Goal: Task Accomplishment & Management: Use online tool/utility

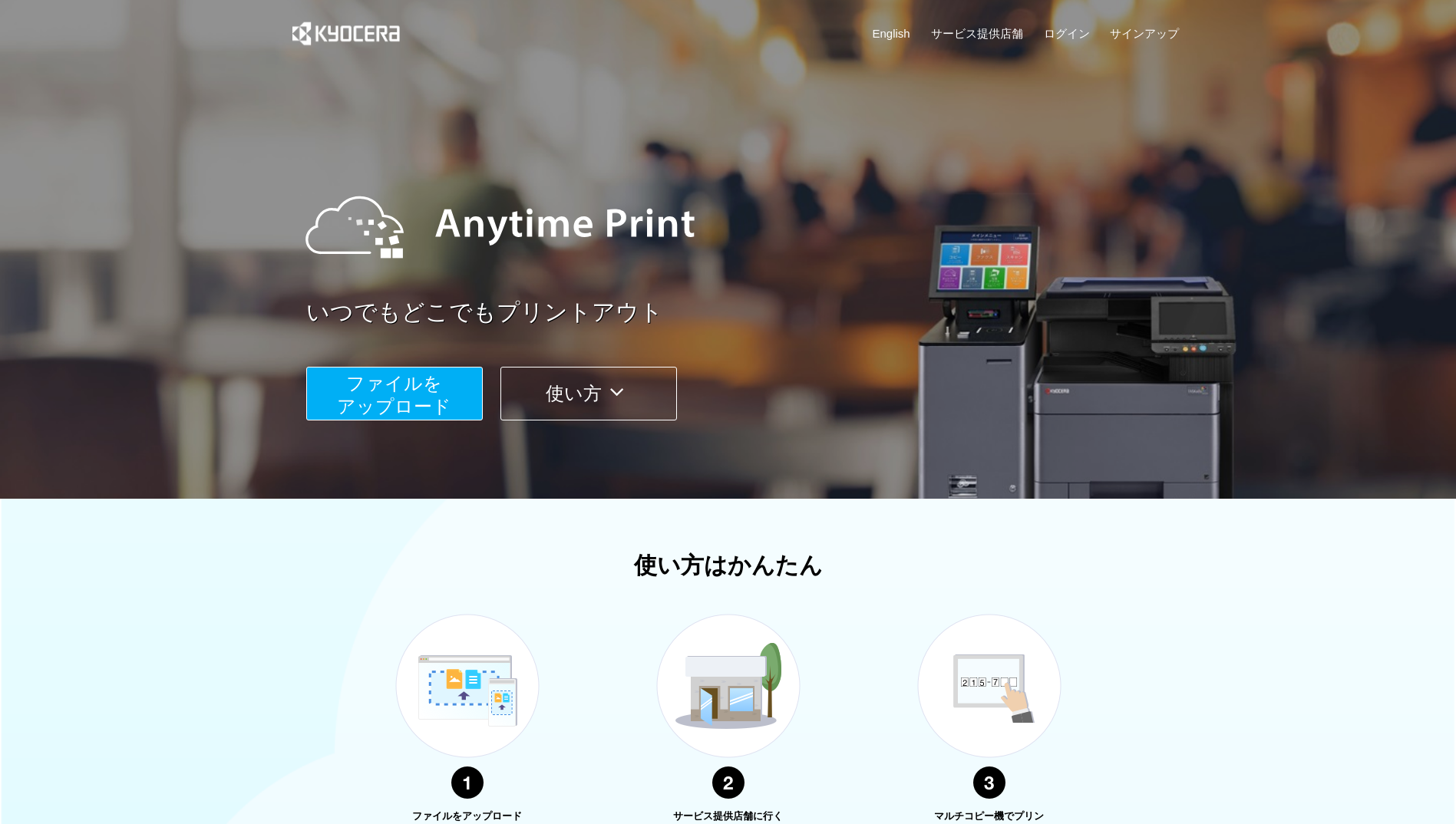
click at [345, 432] on div "いつでもどこでもプリントアウト ファイルを ​​アップロード 使い方" at bounding box center [728, 289] width 921 height 430
click at [339, 398] on span "ファイルを ​​アップロード" at bounding box center [394, 394] width 115 height 43
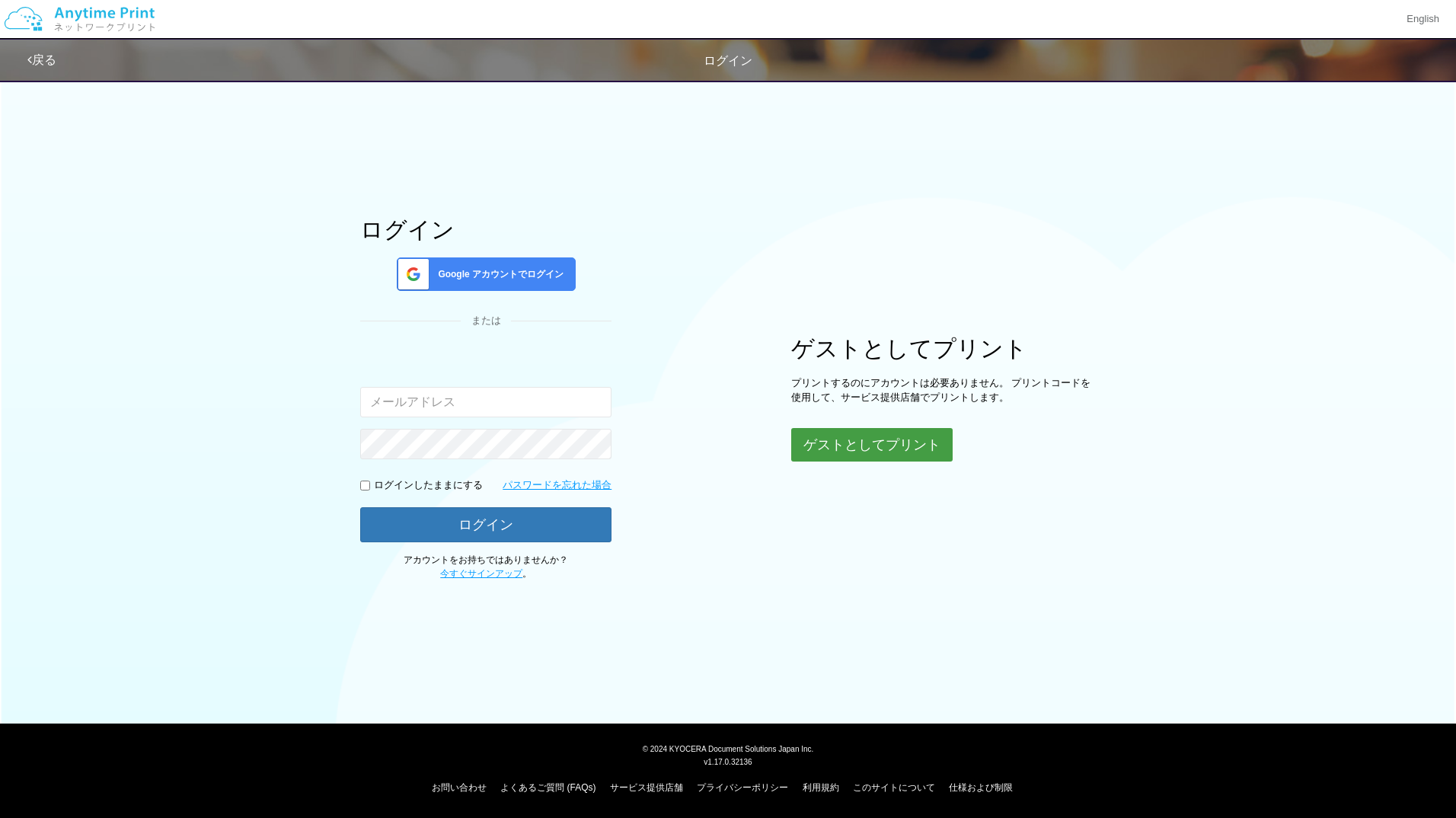
click at [868, 446] on button "ゲストとしてプリント" at bounding box center [872, 445] width 162 height 34
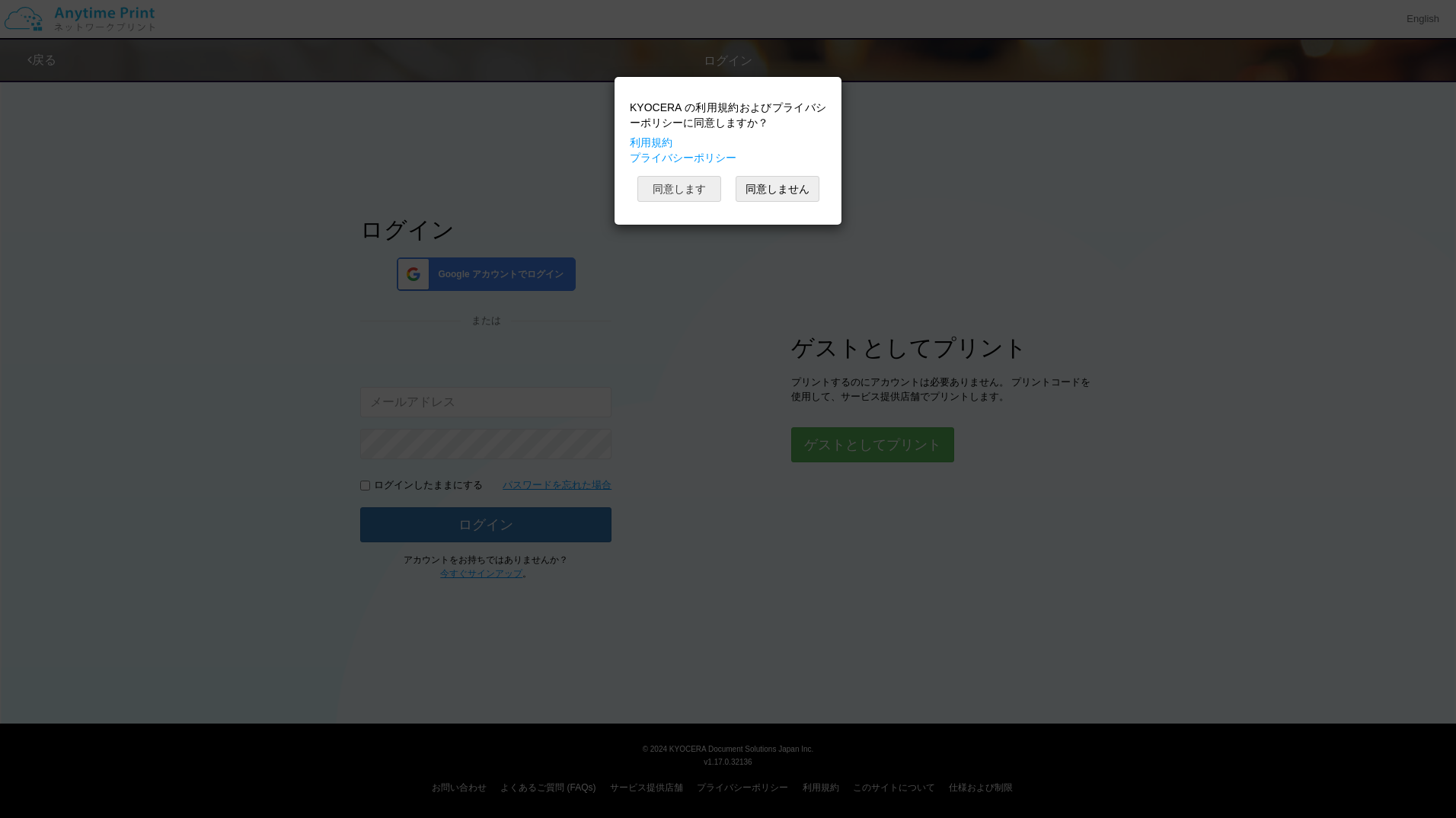
click at [692, 186] on button "同意します" at bounding box center [679, 188] width 84 height 26
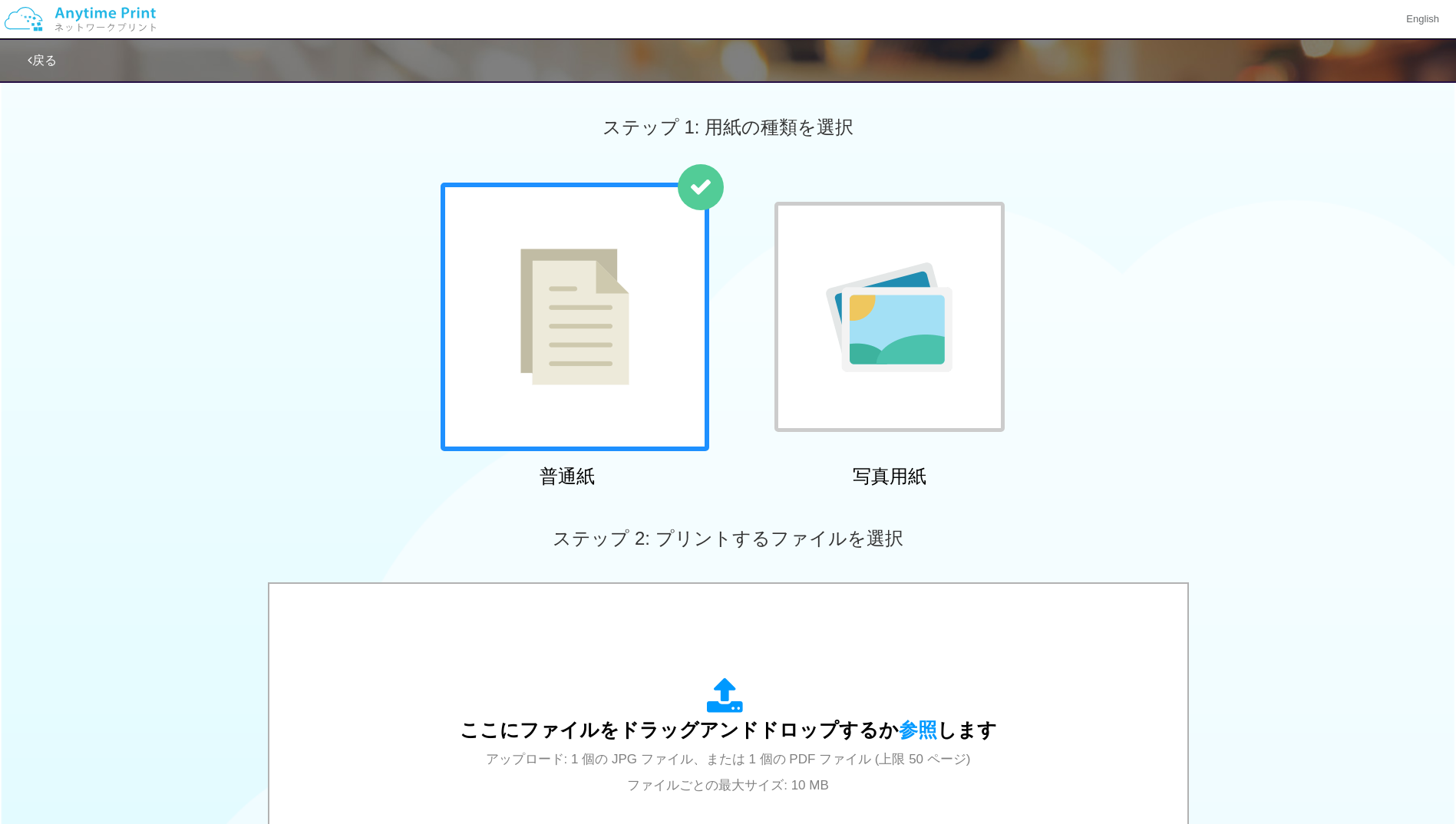
click at [652, 373] on div at bounding box center [575, 317] width 269 height 269
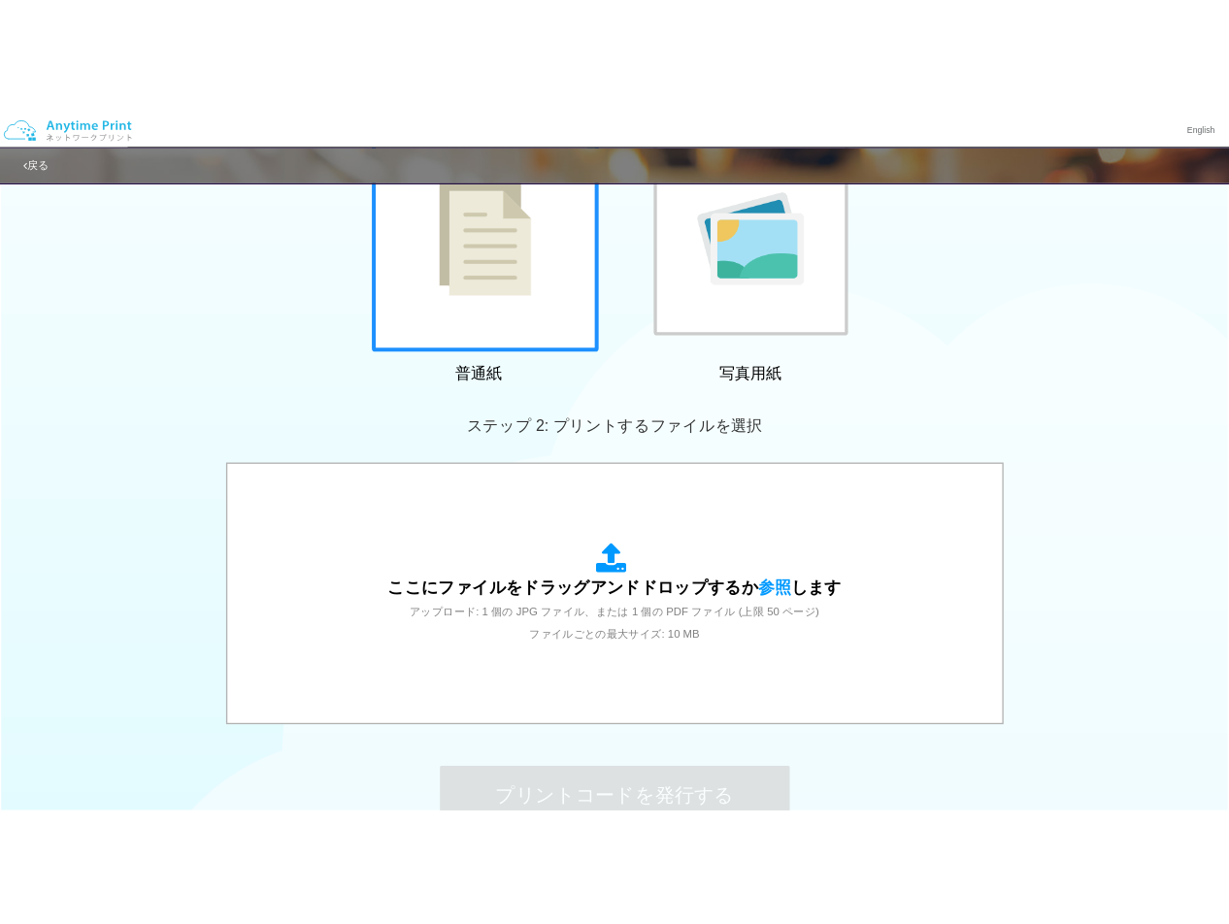
scroll to position [218, 0]
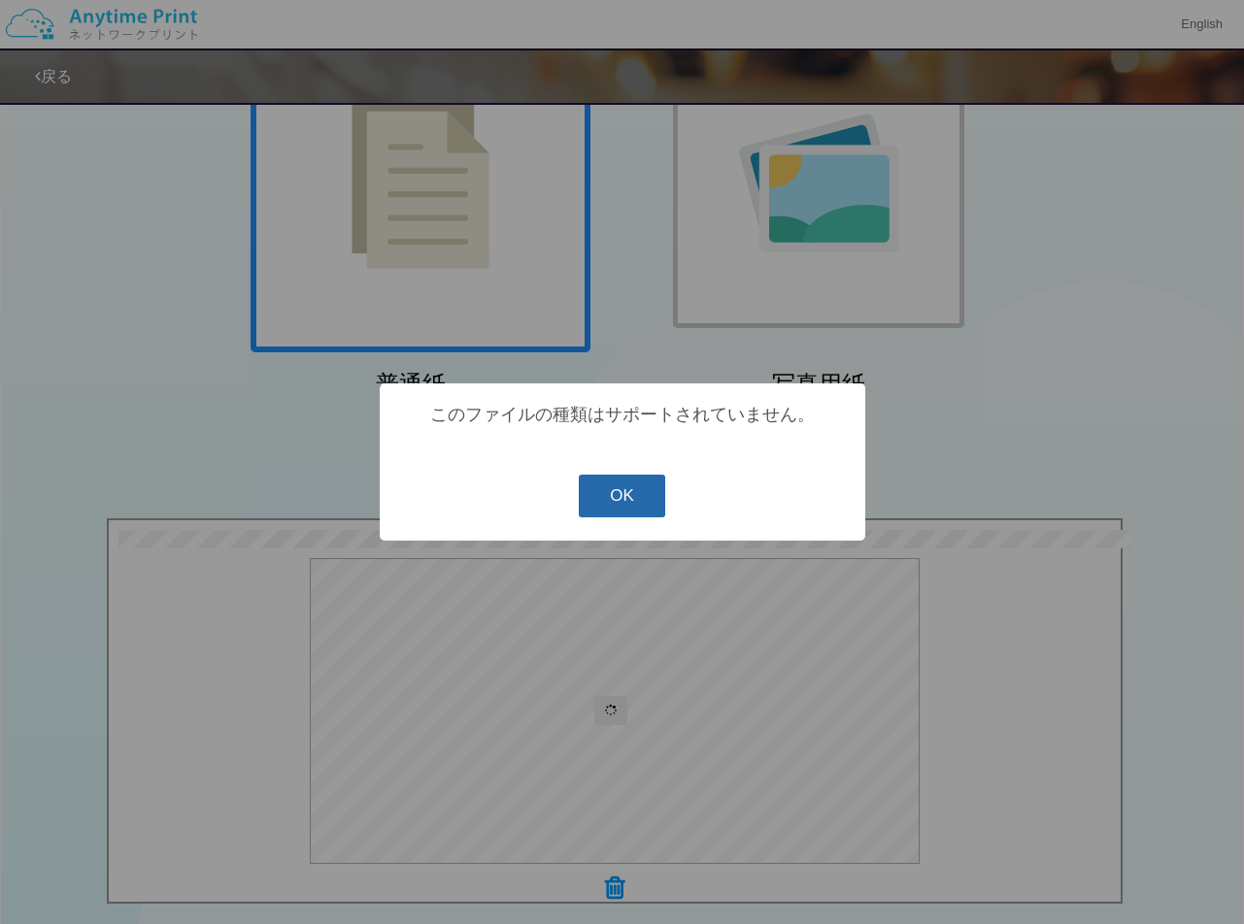
click at [633, 495] on button "OK" at bounding box center [622, 496] width 86 height 43
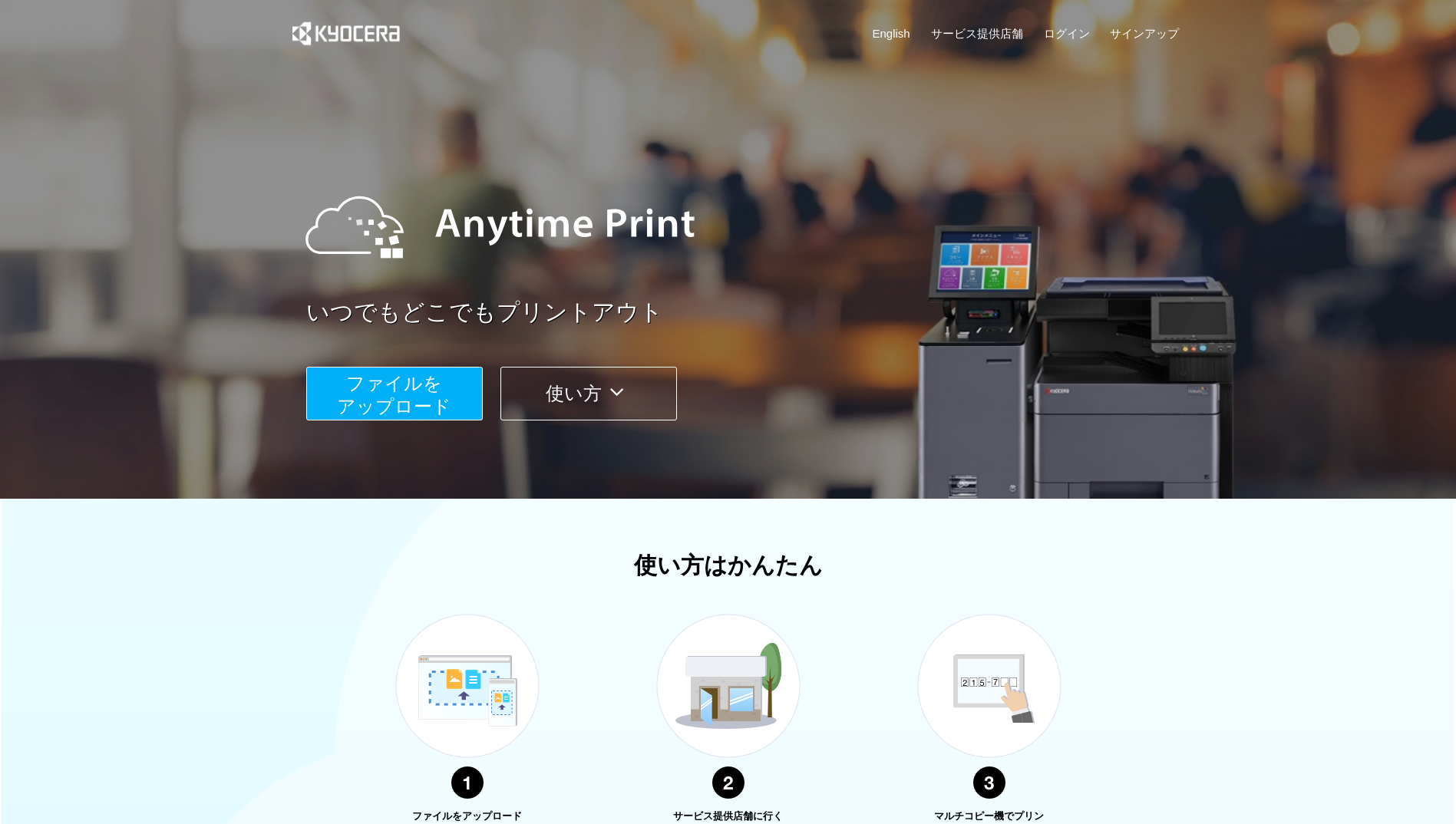
click at [379, 393] on span "ファイルを ​​アップロード" at bounding box center [394, 394] width 115 height 43
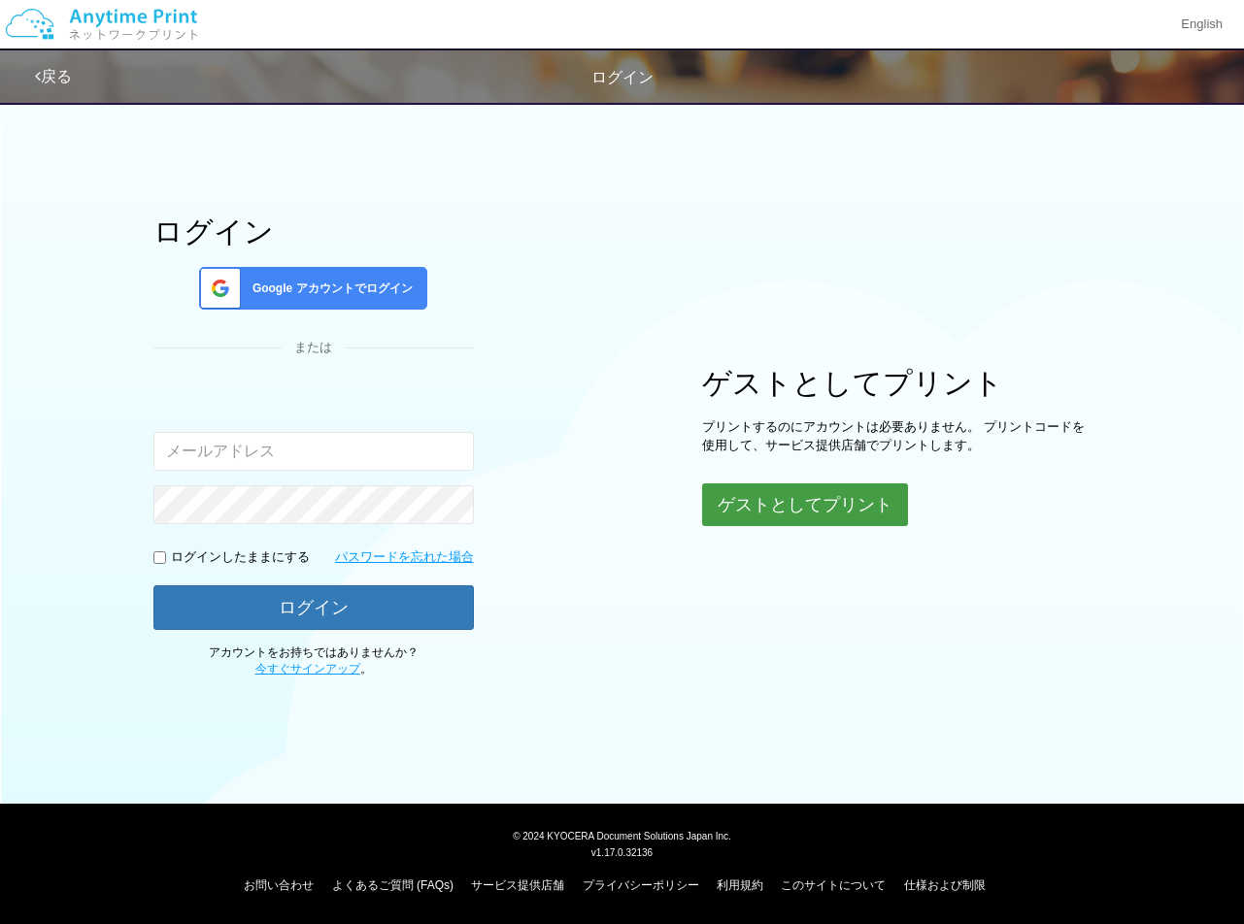
click at [856, 501] on button "ゲストとしてプリント" at bounding box center [805, 505] width 206 height 43
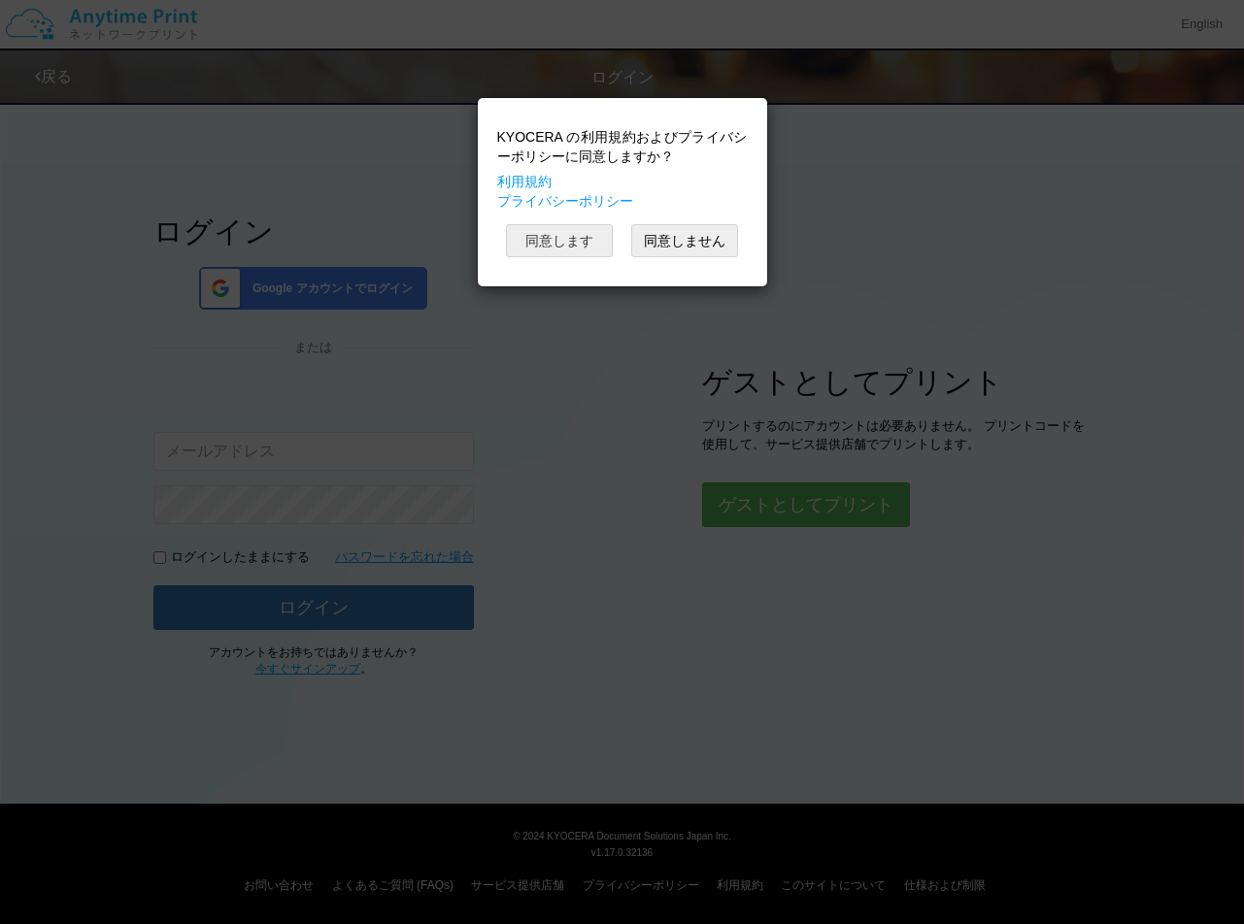
drag, startPoint x: 581, startPoint y: 223, endPoint x: 581, endPoint y: 237, distance: 13.6
click at [581, 237] on div "KYOCERA の利用規約およびプライバシーポリシーに同意しますか？ 利用規約 プライバシーポリシー 同意します 同意しません" at bounding box center [622, 192] width 270 height 169
click at [581, 237] on button "同意します" at bounding box center [559, 240] width 107 height 33
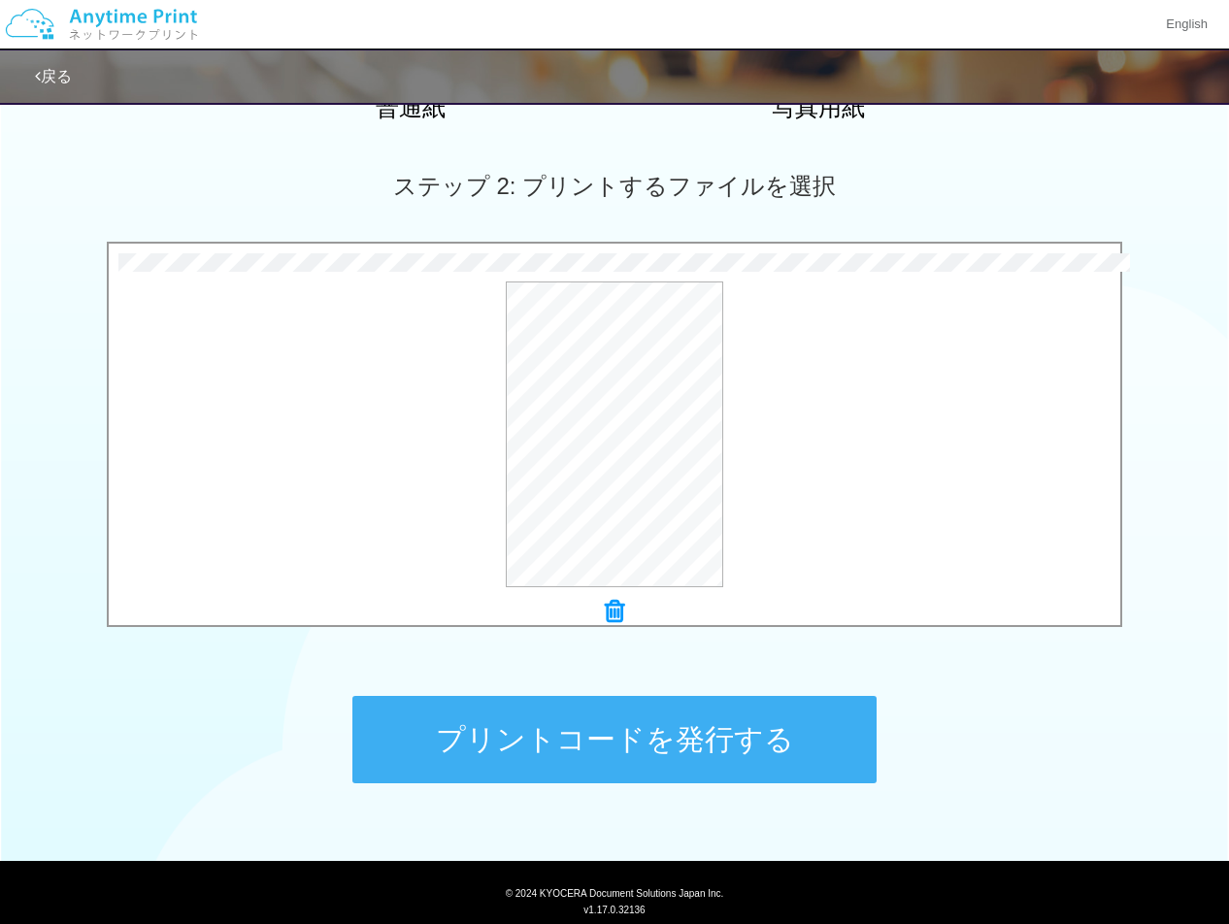
scroll to position [553, 0]
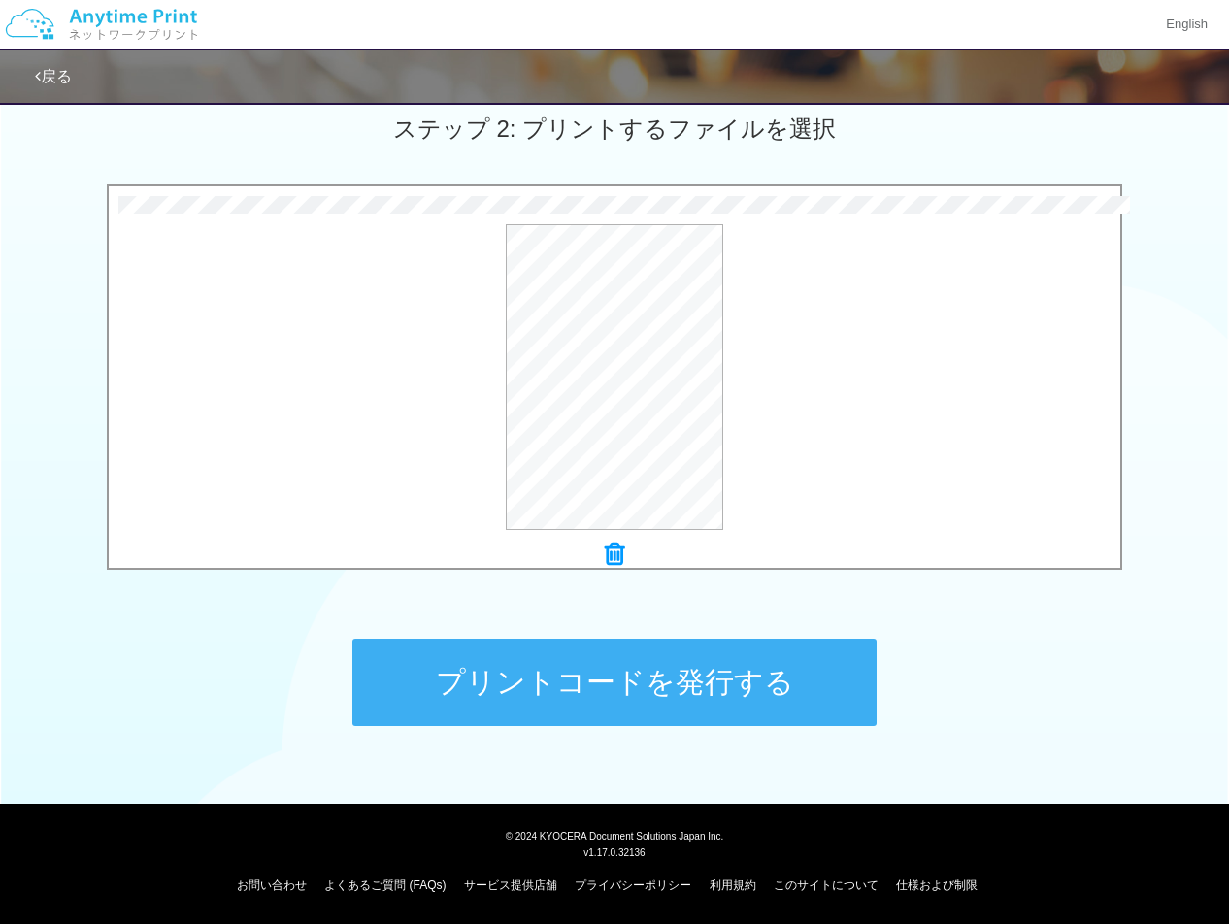
click at [687, 689] on button "プリントコードを発行する" at bounding box center [615, 682] width 524 height 87
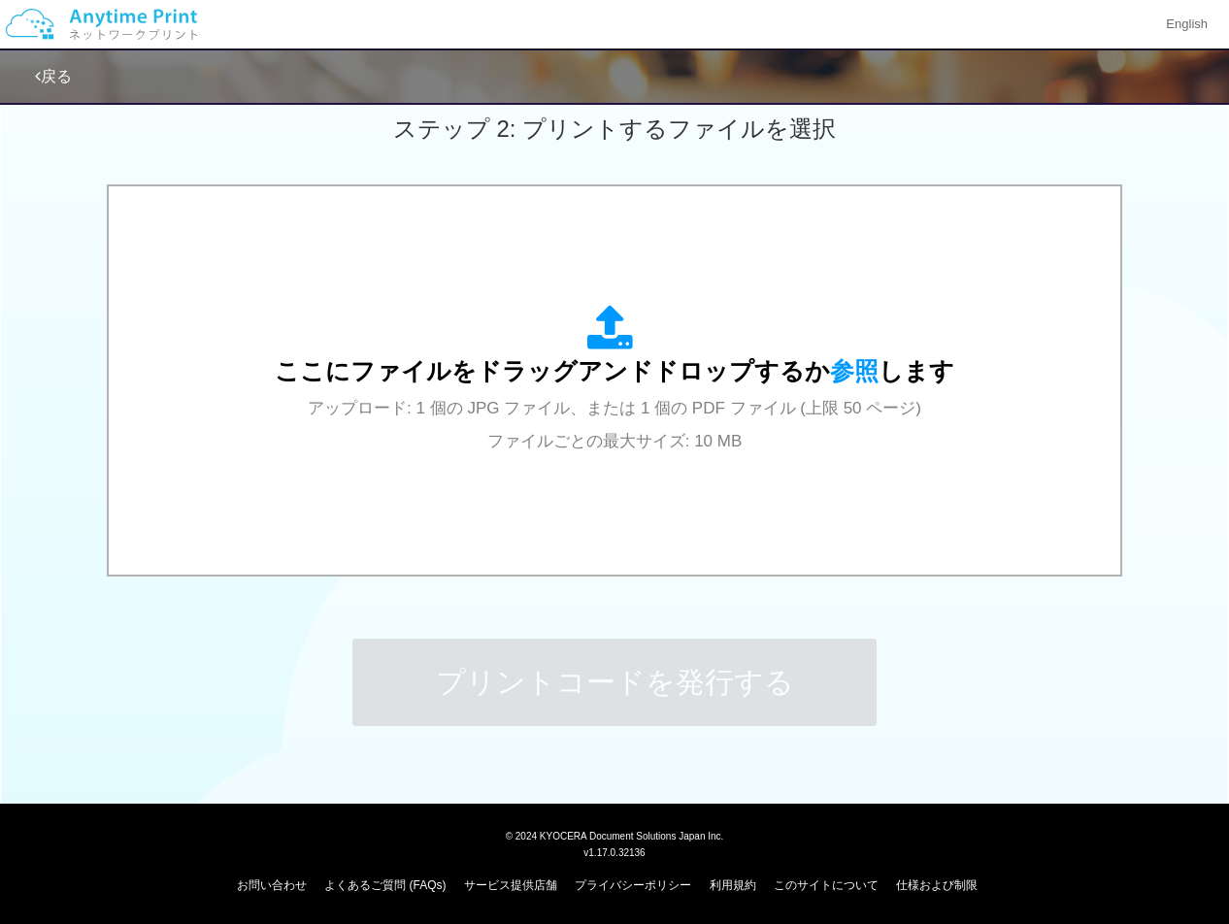
scroll to position [0, 0]
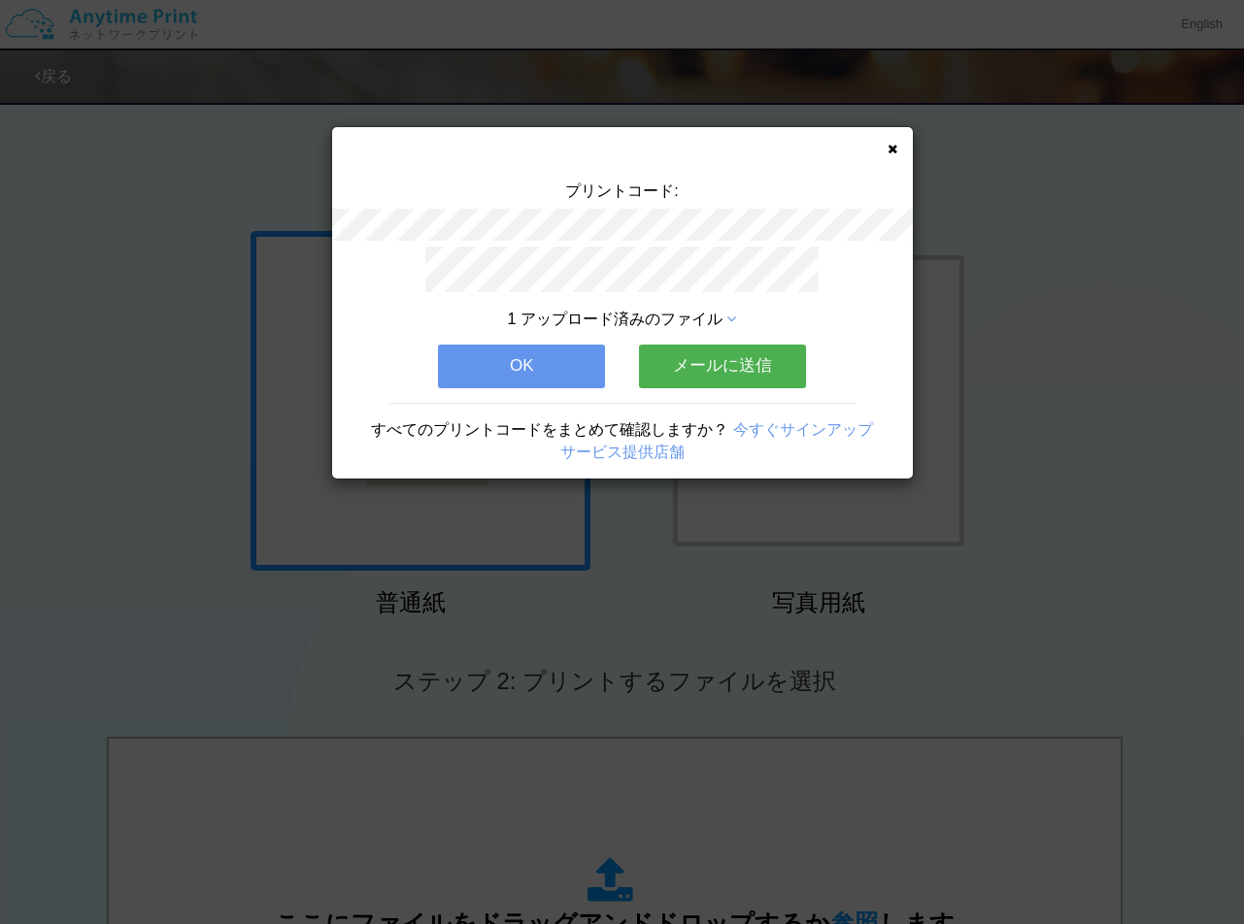
click at [582, 367] on button "OK" at bounding box center [521, 366] width 167 height 43
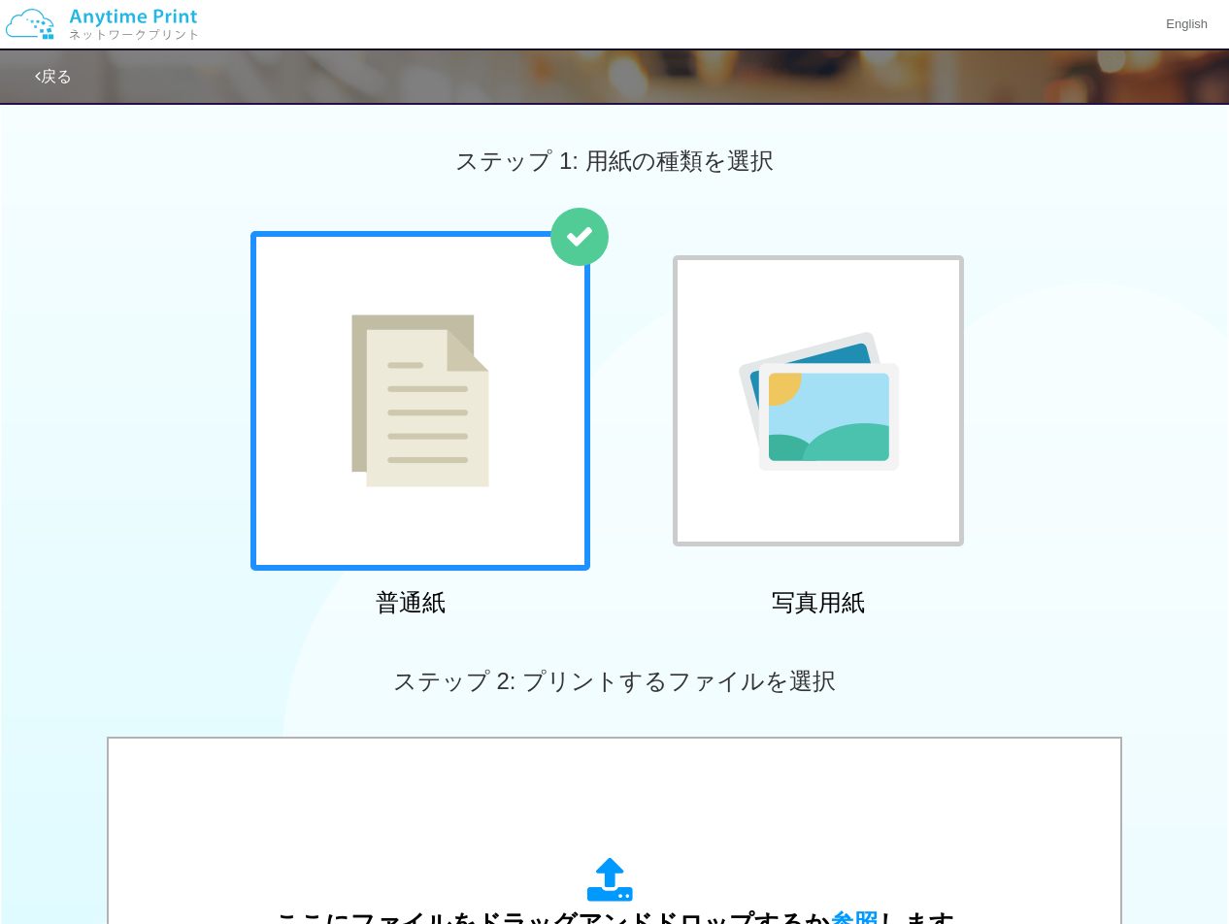
scroll to position [553, 0]
